Goal: Task Accomplishment & Management: Manage account settings

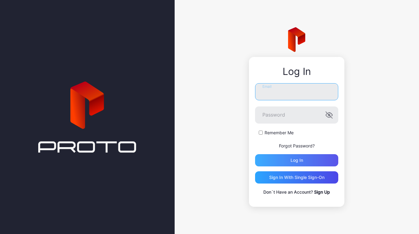
type input "**********"
click at [306, 162] on div "Log in" at bounding box center [296, 160] width 83 height 12
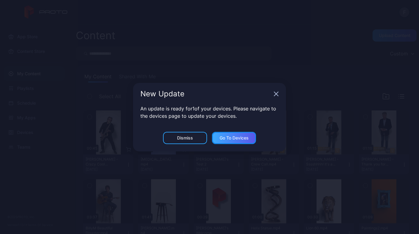
click at [229, 139] on div "Go to devices" at bounding box center [234, 137] width 29 height 5
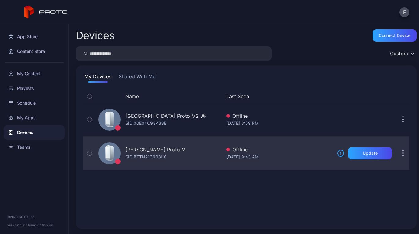
click at [90, 153] on icon "button" at bounding box center [90, 153] width 2 height 1
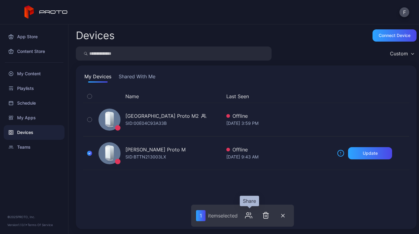
click at [247, 214] on icon "button" at bounding box center [248, 214] width 2 height 2
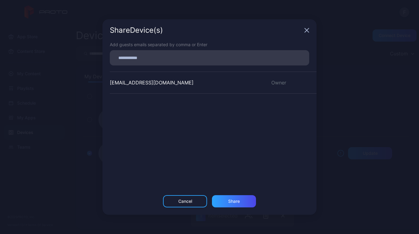
click at [124, 61] on input at bounding box center [209, 58] width 192 height 8
paste input
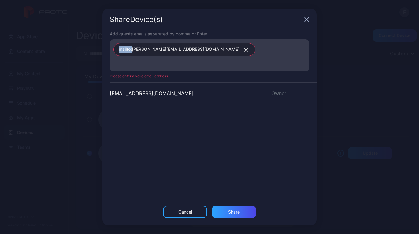
drag, startPoint x: 133, startPoint y: 56, endPoint x: 107, endPoint y: 56, distance: 25.7
click at [107, 56] on div "Add guests emails separated by comma or Enter mailto:[PERSON_NAME][EMAIL_ADDRES…" at bounding box center [209, 118] width 214 height 175
click at [225, 60] on input at bounding box center [209, 64] width 192 height 8
click at [244, 52] on icon "button" at bounding box center [246, 50] width 5 height 4
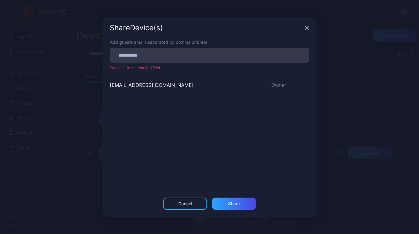
paste input
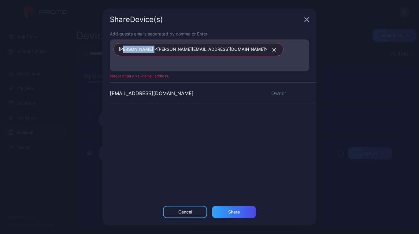
drag, startPoint x: 133, startPoint y: 56, endPoint x: 123, endPoint y: 57, distance: 10.1
click at [123, 54] on span "[PERSON_NAME] <[PERSON_NAME][EMAIL_ADDRESS][DOMAIN_NAME]>" at bounding box center [193, 50] width 149 height 8
click at [273, 51] on icon "button" at bounding box center [274, 49] width 3 height 3
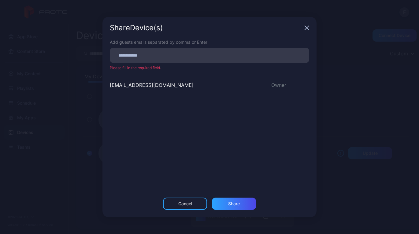
paste input
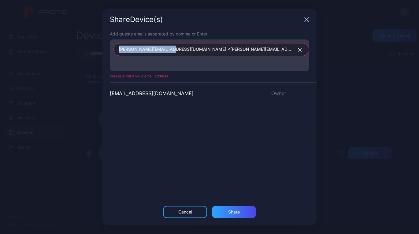
drag, startPoint x: 171, startPoint y: 49, endPoint x: 243, endPoint y: 52, distance: 72.5
click at [243, 52] on div "[PERSON_NAME][EMAIL_ADDRESS][DOMAIN_NAME] <[PERSON_NAME][EMAIL_ADDRESS][DOMAIN_…" at bounding box center [211, 49] width 196 height 13
click at [298, 50] on icon "button" at bounding box center [300, 50] width 5 height 4
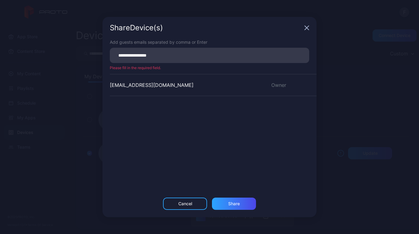
type input "**********"
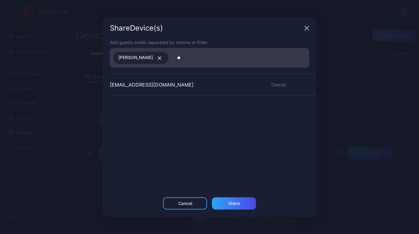
type input "*"
click at [162, 58] on icon "button" at bounding box center [159, 58] width 5 height 4
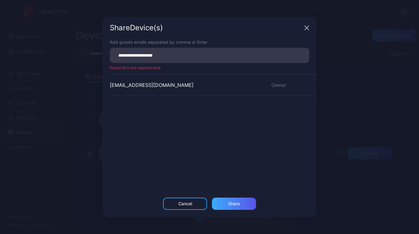
type input "**********"
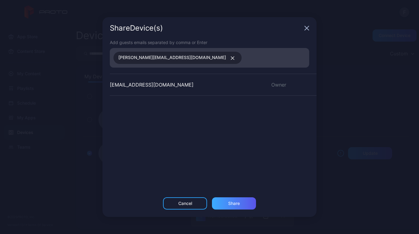
click at [231, 205] on div "Share" at bounding box center [234, 203] width 12 height 5
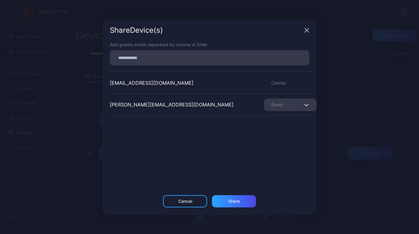
click at [305, 105] on span "button" at bounding box center [307, 104] width 4 height 7
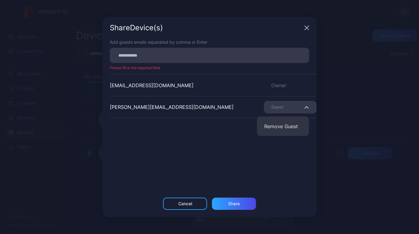
click at [305, 105] on span "button" at bounding box center [307, 106] width 4 height 7
click at [307, 29] on icon "button" at bounding box center [307, 28] width 4 height 4
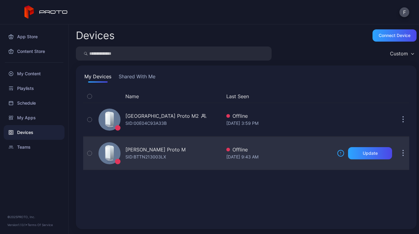
click at [89, 154] on icon "button" at bounding box center [89, 153] width 4 height 7
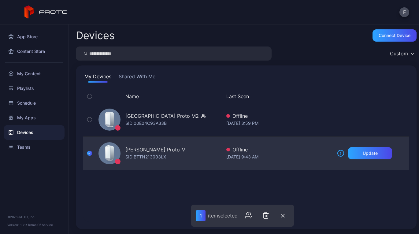
click at [312, 156] on div "[DATE] 9:43 AM" at bounding box center [279, 156] width 106 height 7
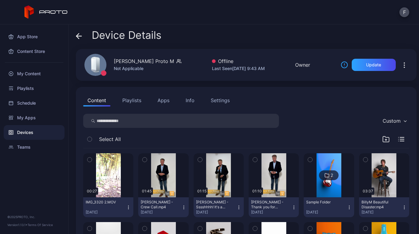
drag, startPoint x: 309, startPoint y: 65, endPoint x: 329, endPoint y: 67, distance: 20.3
click at [310, 65] on div "[PERSON_NAME] Proto M Not Applicable Offline Last Seen [DATE] 9:43 AM Owner Upd…" at bounding box center [246, 65] width 341 height 32
click at [306, 65] on div "Owner" at bounding box center [302, 64] width 15 height 7
click at [404, 67] on icon "button" at bounding box center [404, 67] width 1 height 1
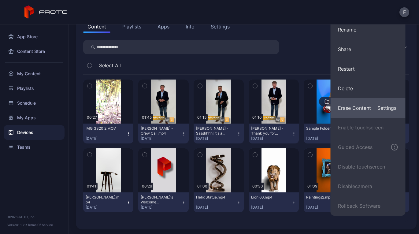
scroll to position [74, 0]
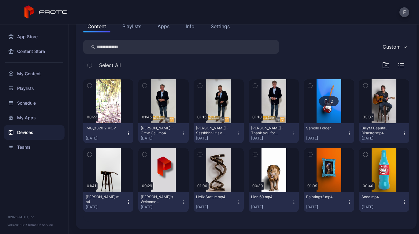
click at [292, 32] on div "Content Playlists Apps Info Settings" at bounding box center [246, 26] width 326 height 12
click at [404, 47] on icon "button" at bounding box center [405, 47] width 3 height 2
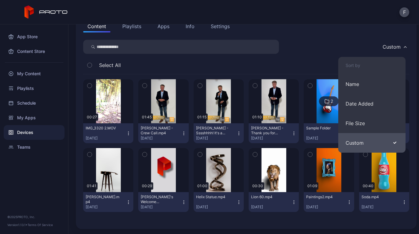
click at [351, 141] on button "Custom" at bounding box center [371, 143] width 67 height 20
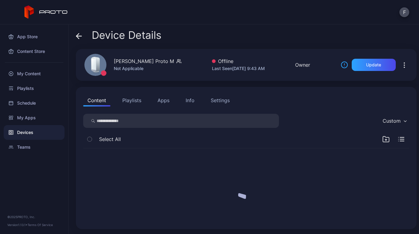
scroll to position [0, 0]
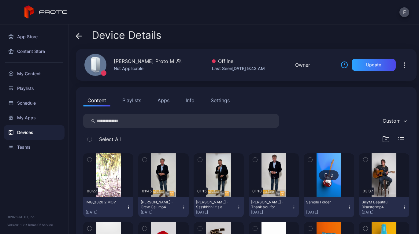
click at [217, 69] on div "Last Seen [DATE] 9:43 AM" at bounding box center [238, 68] width 53 height 7
click at [222, 100] on div "Settings" at bounding box center [220, 100] width 19 height 7
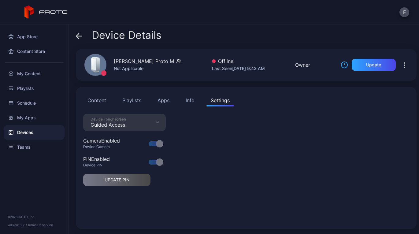
click at [223, 138] on div "Device Touchscreen Guided Access Camera Enabled Device Camera PIN Enabled Devic…" at bounding box center [246, 168] width 326 height 108
click at [401, 64] on icon "button" at bounding box center [404, 64] width 7 height 7
click at [164, 101] on button "Apps" at bounding box center [163, 100] width 20 height 12
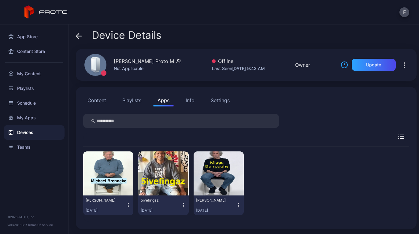
click at [128, 204] on icon "button" at bounding box center [128, 204] width 0 height 0
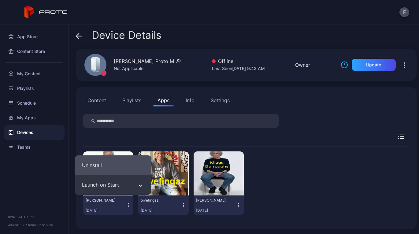
click at [103, 162] on button "Uninstall" at bounding box center [113, 165] width 77 height 20
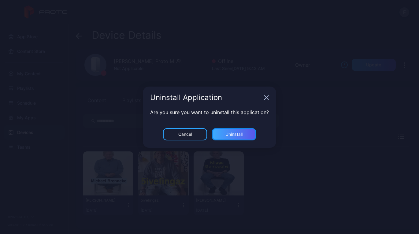
click at [235, 130] on div "Uninstall" at bounding box center [234, 134] width 44 height 12
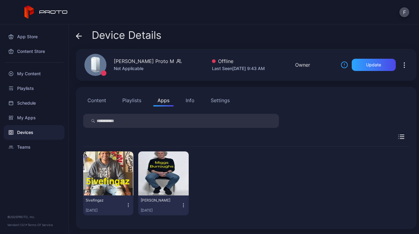
click at [126, 204] on icon "button" at bounding box center [129, 205] width 6 height 6
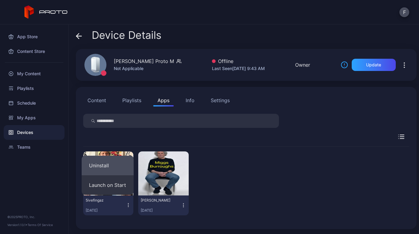
click at [106, 161] on button "Uninstall" at bounding box center [108, 166] width 52 height 20
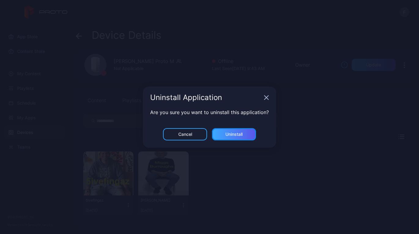
click at [234, 136] on div "Uninstall" at bounding box center [233, 134] width 17 height 5
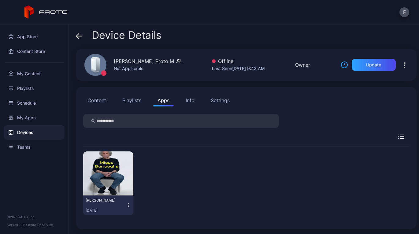
click at [127, 204] on icon "button" at bounding box center [129, 205] width 6 height 6
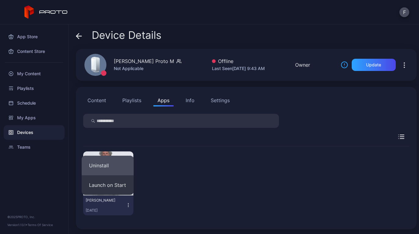
click at [121, 165] on button "Uninstall" at bounding box center [108, 166] width 52 height 20
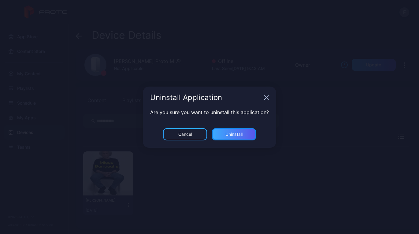
click at [242, 136] on div "Uninstall" at bounding box center [233, 134] width 17 height 5
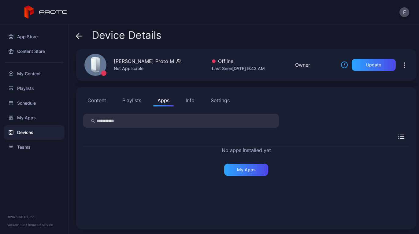
click at [401, 67] on icon "button" at bounding box center [404, 64] width 7 height 7
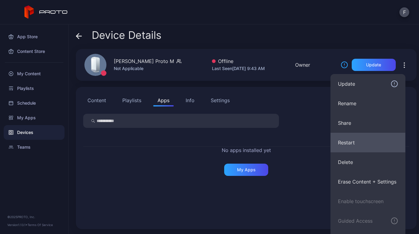
click at [349, 145] on button "Restart" at bounding box center [368, 143] width 75 height 20
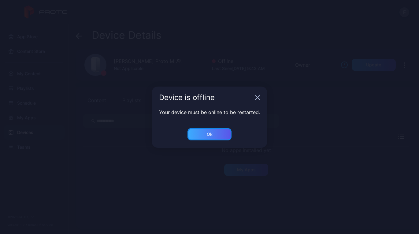
click at [216, 135] on div "Ok" at bounding box center [209, 134] width 44 height 12
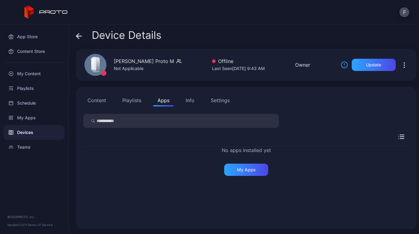
click at [221, 102] on div "Settings" at bounding box center [220, 100] width 19 height 7
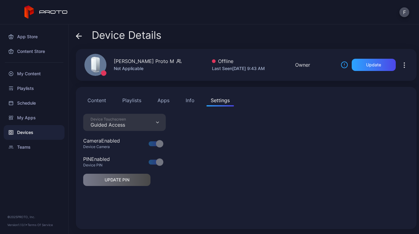
click at [190, 99] on div "Info" at bounding box center [190, 100] width 9 height 7
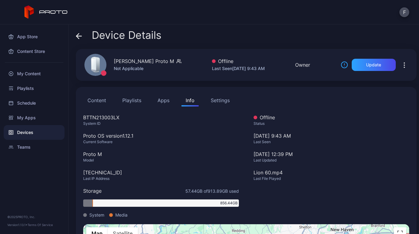
click at [163, 101] on button "Apps" at bounding box center [163, 100] width 20 height 12
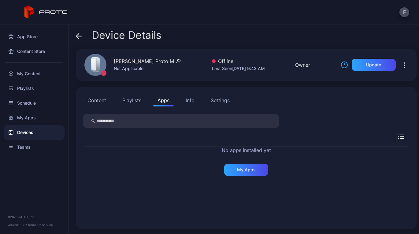
click at [99, 101] on button "Content" at bounding box center [96, 100] width 27 height 12
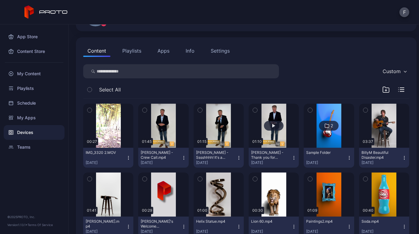
scroll to position [46, 0]
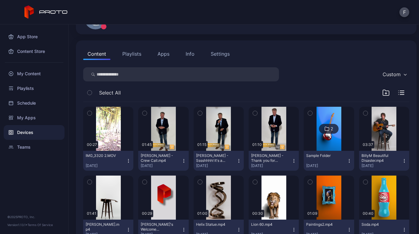
click at [184, 159] on icon "button" at bounding box center [184, 159] width 0 height 0
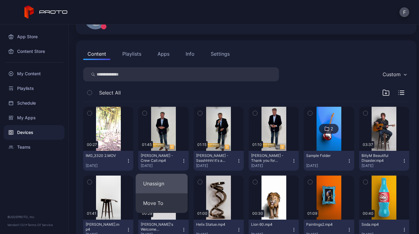
click at [166, 181] on button "Unassign" at bounding box center [162, 184] width 52 height 20
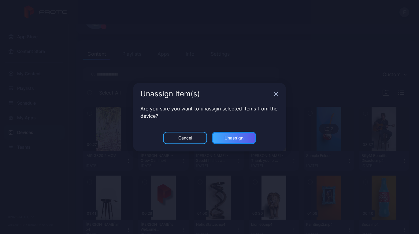
click at [231, 139] on div "Unassign" at bounding box center [233, 137] width 19 height 5
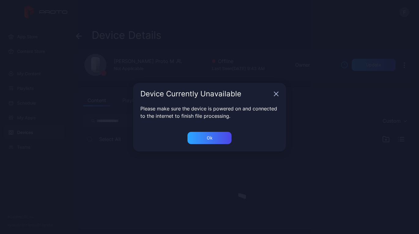
scroll to position [0, 0]
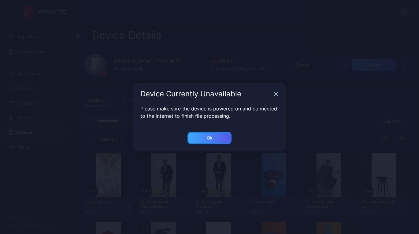
click at [212, 136] on div "Ok" at bounding box center [210, 137] width 6 height 5
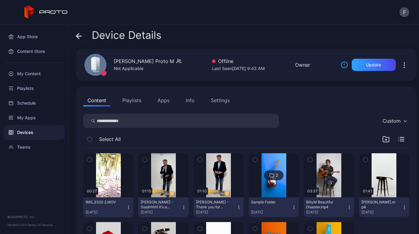
click at [398, 140] on icon "button" at bounding box center [401, 139] width 6 height 4
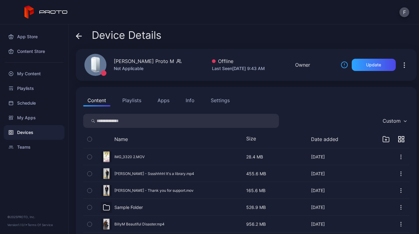
click at [401, 64] on icon "button" at bounding box center [404, 64] width 7 height 7
click at [167, 13] on div "F" at bounding box center [209, 12] width 419 height 24
